Goal: Transaction & Acquisition: Book appointment/travel/reservation

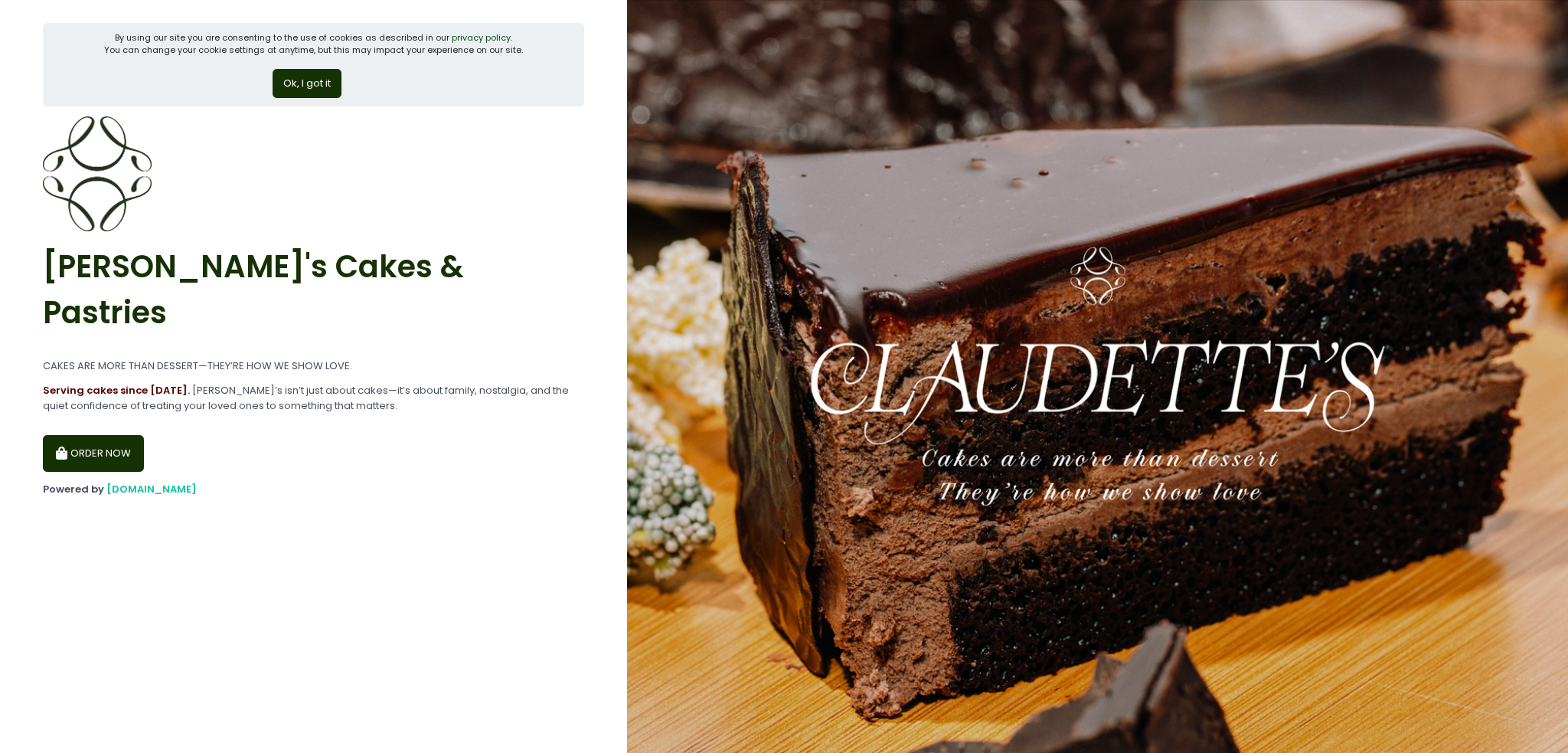
click at [301, 79] on button "Ok, I got it" at bounding box center [307, 83] width 69 height 29
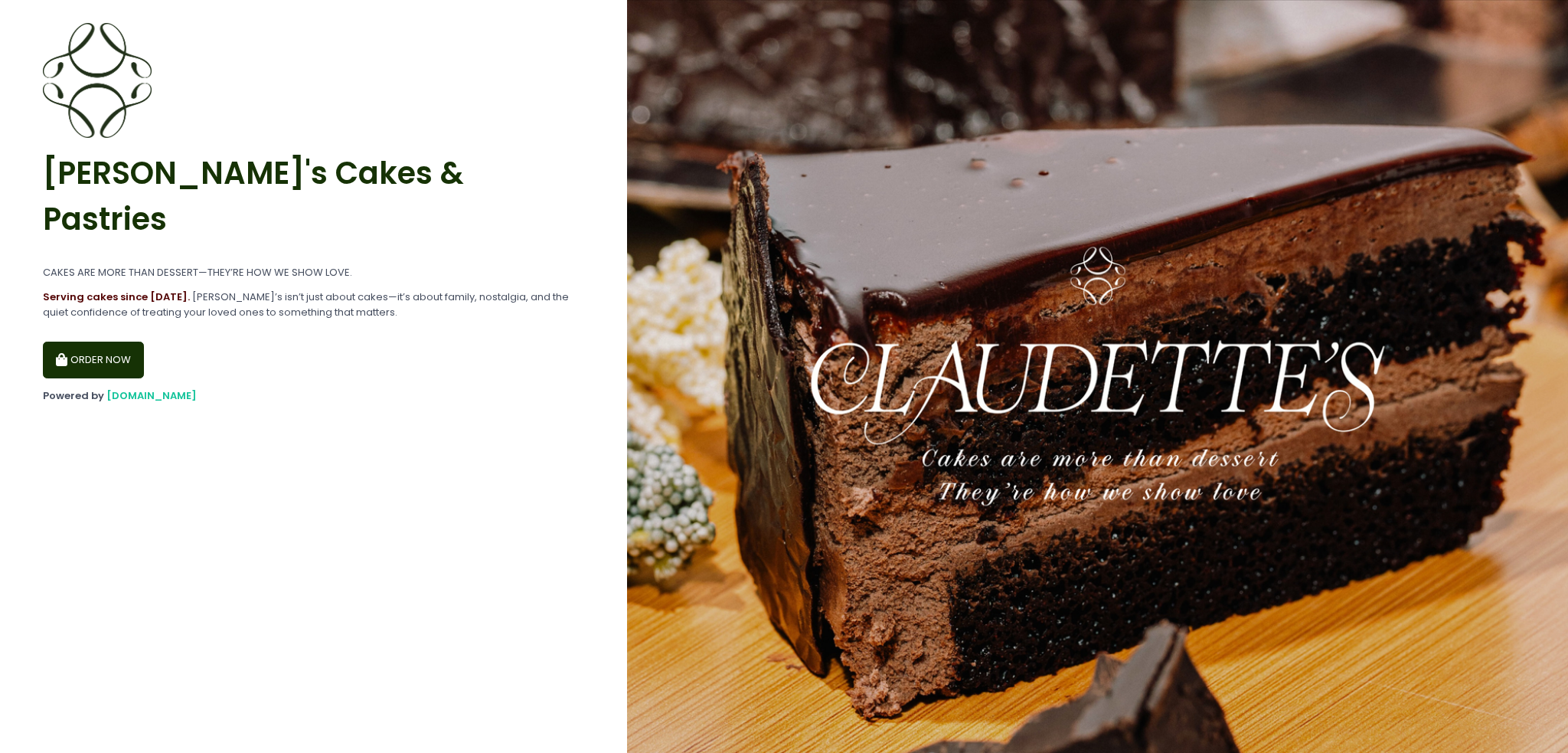
click at [110, 341] on button "ORDER NOW" at bounding box center [93, 360] width 101 height 37
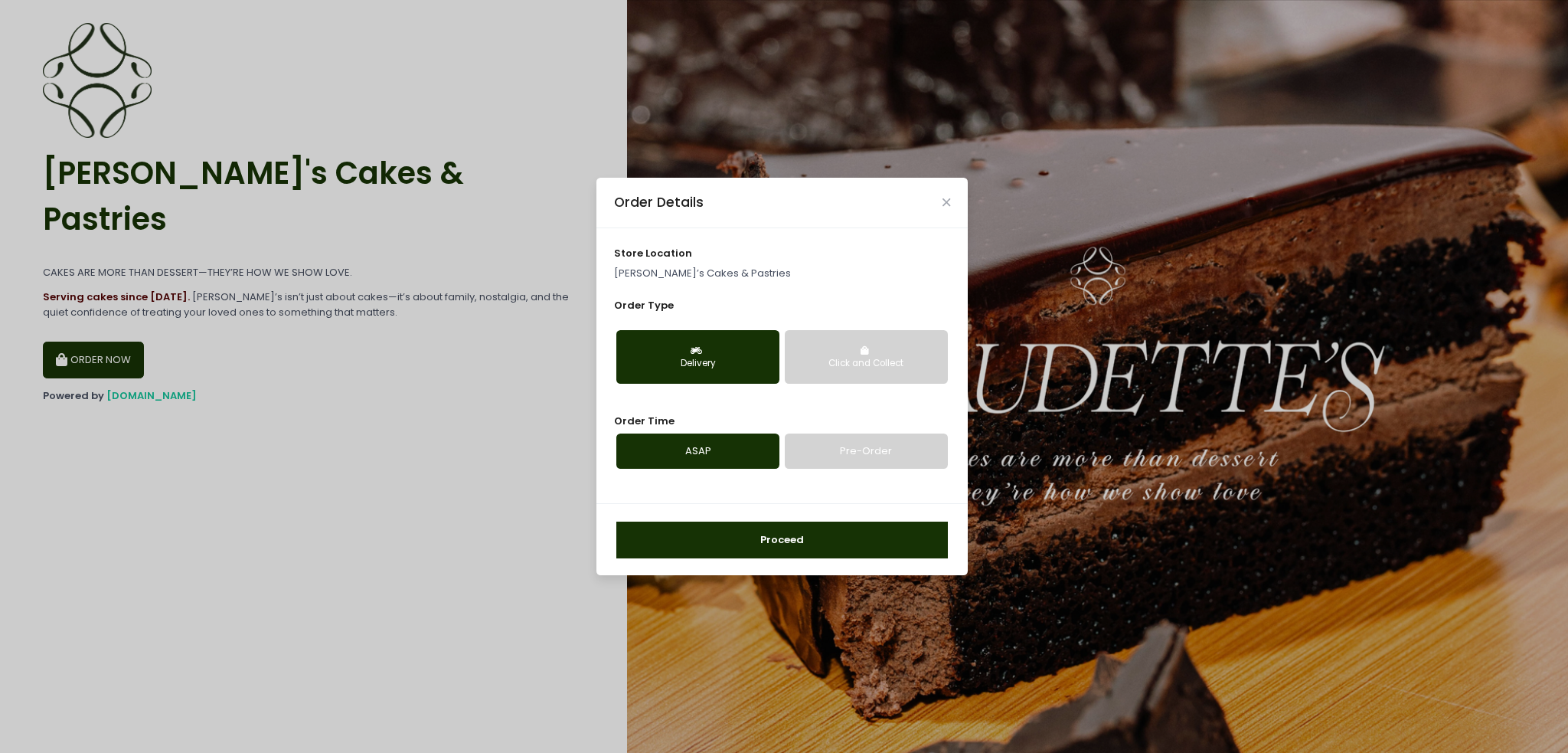
click at [852, 366] on div "Click and Collect" at bounding box center [866, 364] width 142 height 13
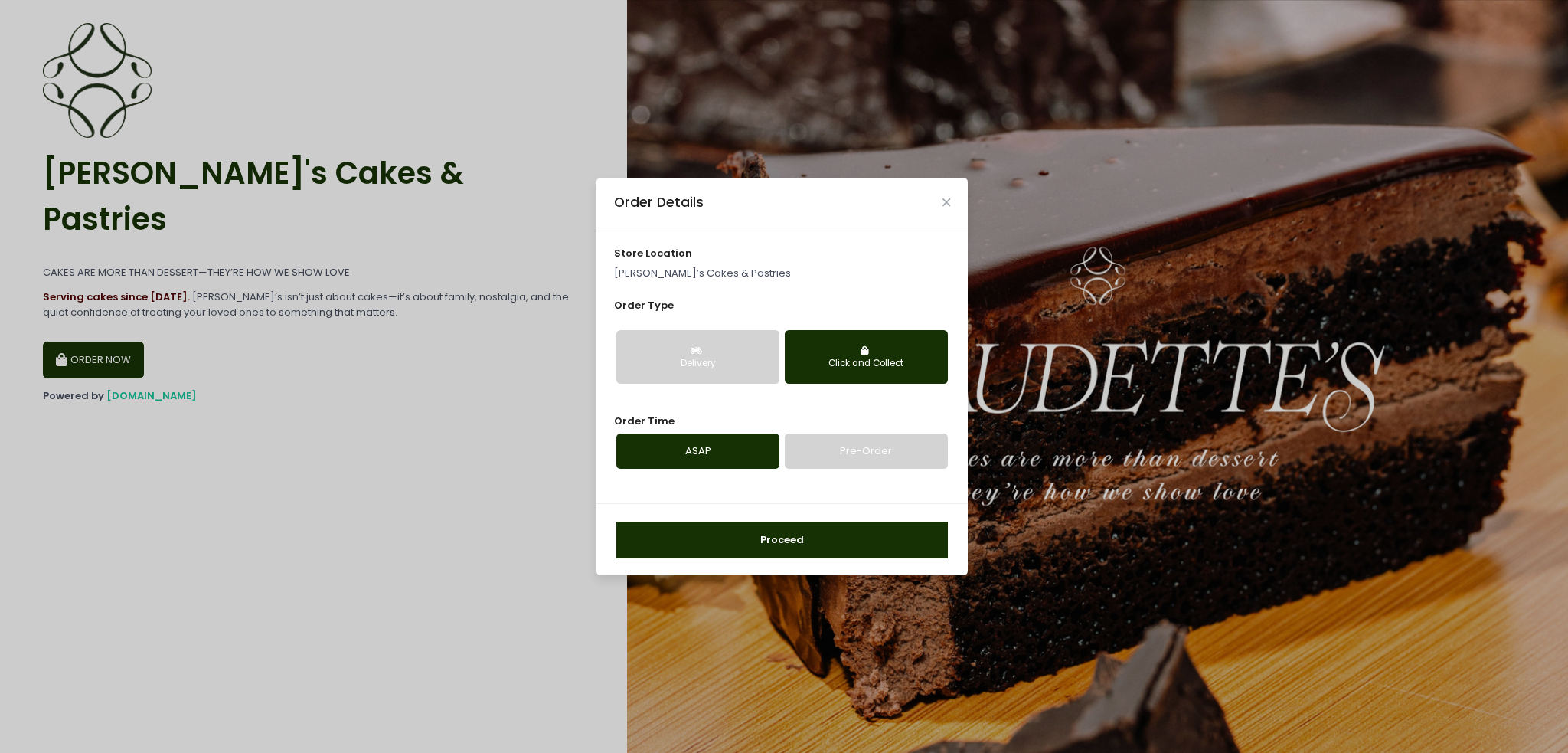
click at [831, 449] on link "Pre-Order" at bounding box center [866, 451] width 164 height 35
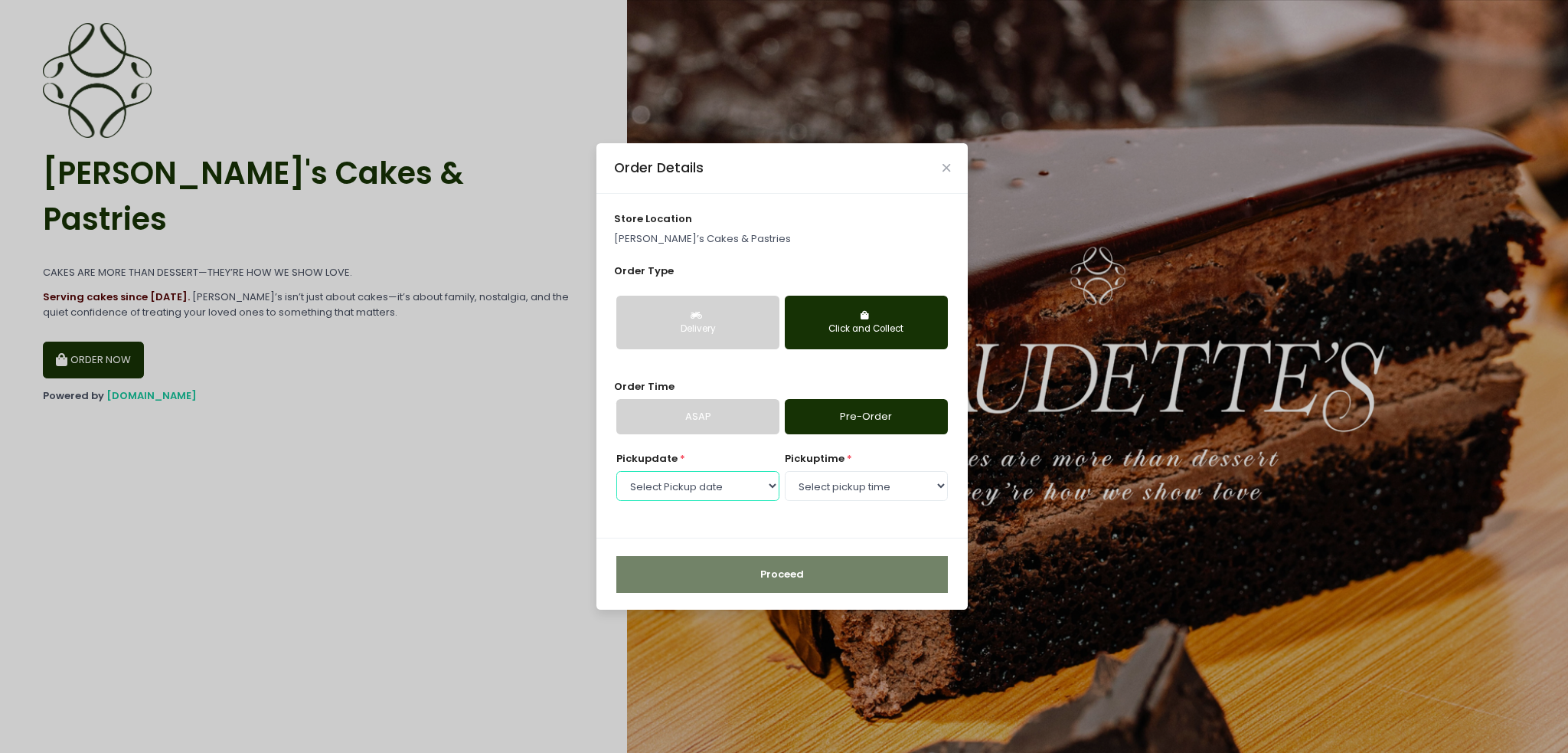
click at [740, 485] on select "Select Pickup date [DATE] [DATE] [DATE] [DATE] [DATE] [DATE] [DATE]" at bounding box center [698, 486] width 164 height 29
select select "[DATE]"
click at [616, 471] on select "Select Pickup date [DATE] [DATE] [DATE] [DATE] [DATE] [DATE] [DATE]" at bounding box center [698, 486] width 164 height 29
click at [818, 477] on select "Select pickup time 09:30 AM - 10:00 AM 10:00 AM - 10:30 AM 10:30 AM - 11:00 AM …" at bounding box center [866, 486] width 164 height 29
select select "15:00"
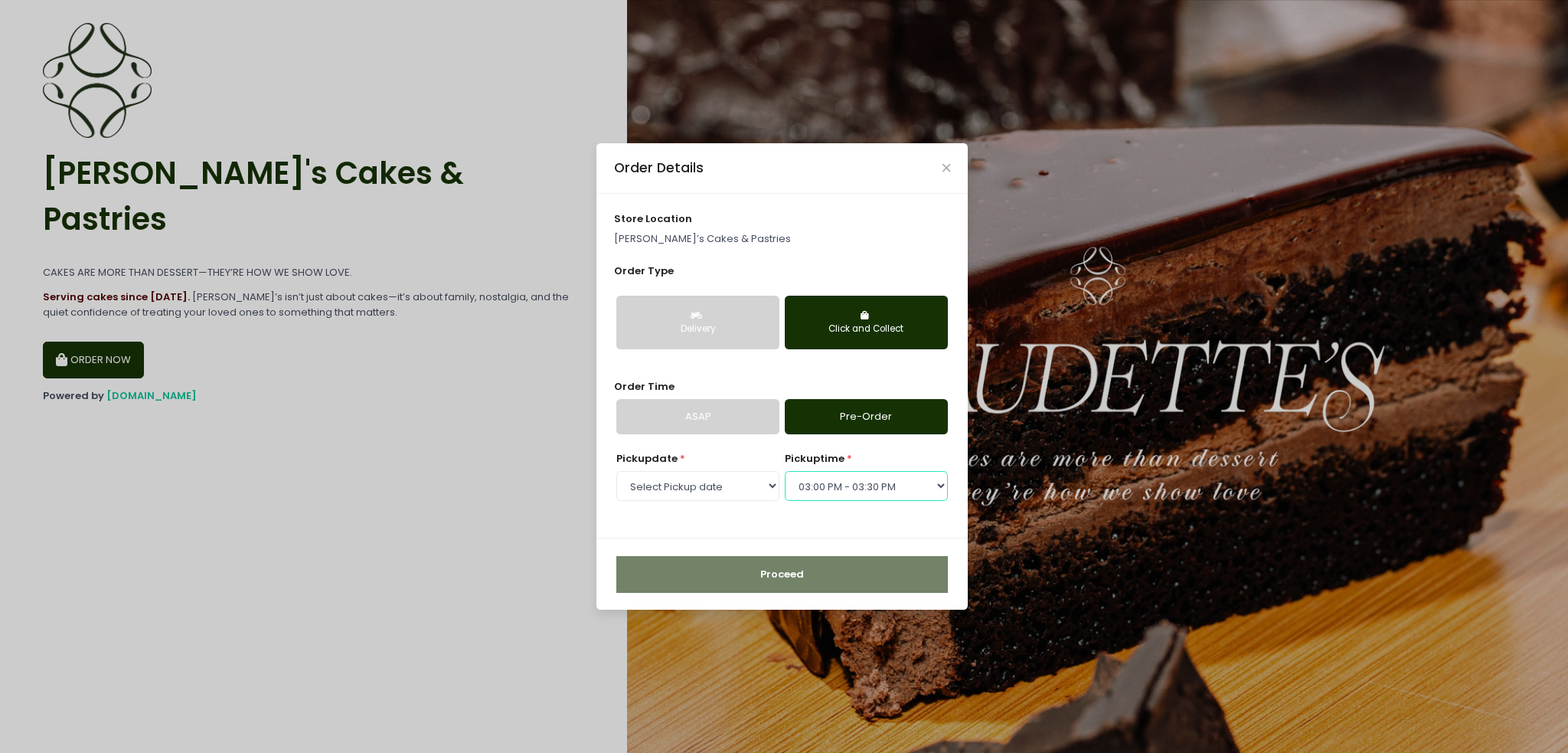
click at [785, 471] on select "Select pickup time 09:30 AM - 10:00 AM 10:00 AM - 10:30 AM 10:30 AM - 11:00 AM …" at bounding box center [866, 486] width 164 height 29
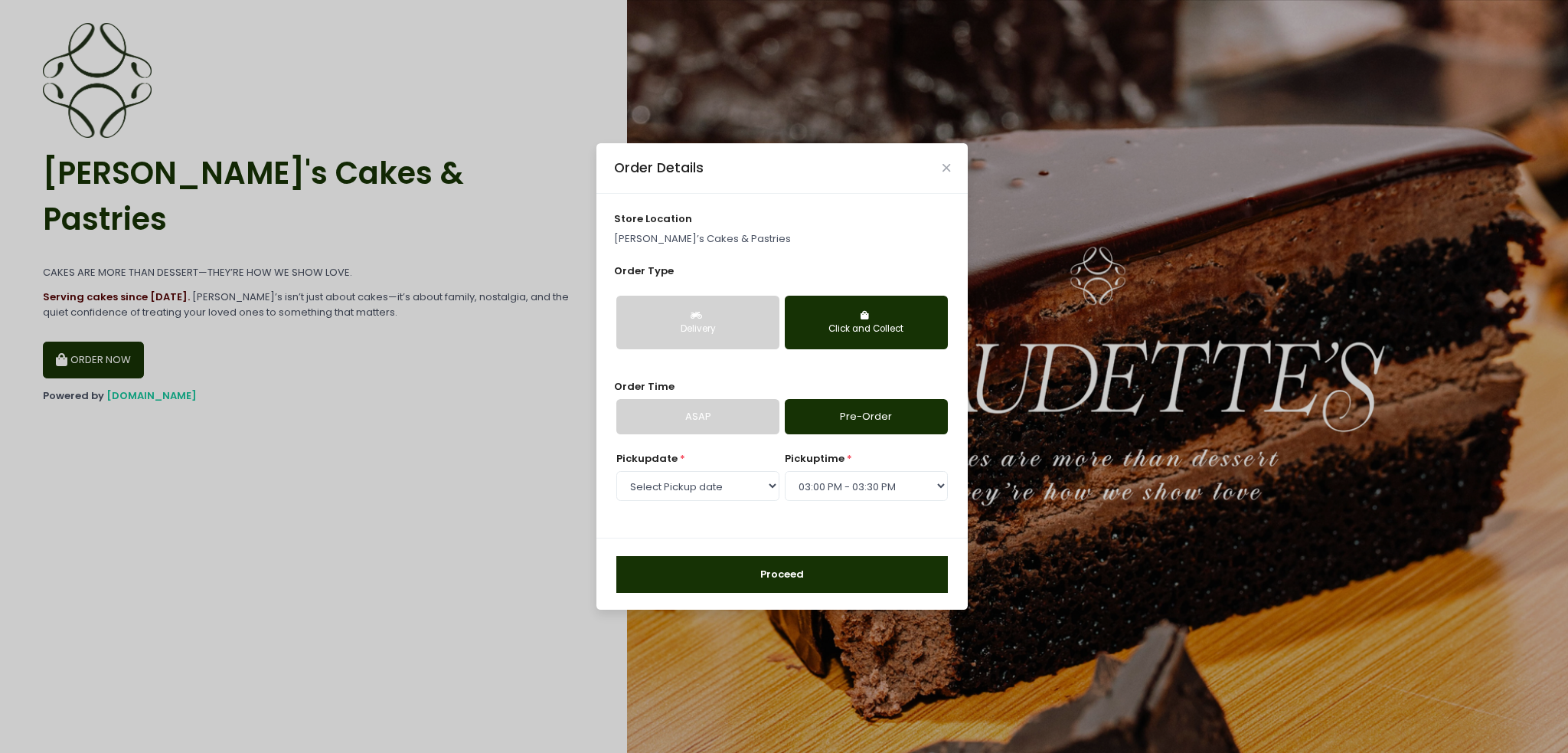
click at [772, 571] on button "Proceed" at bounding box center [781, 574] width 331 height 37
